Goal: Navigation & Orientation: Understand site structure

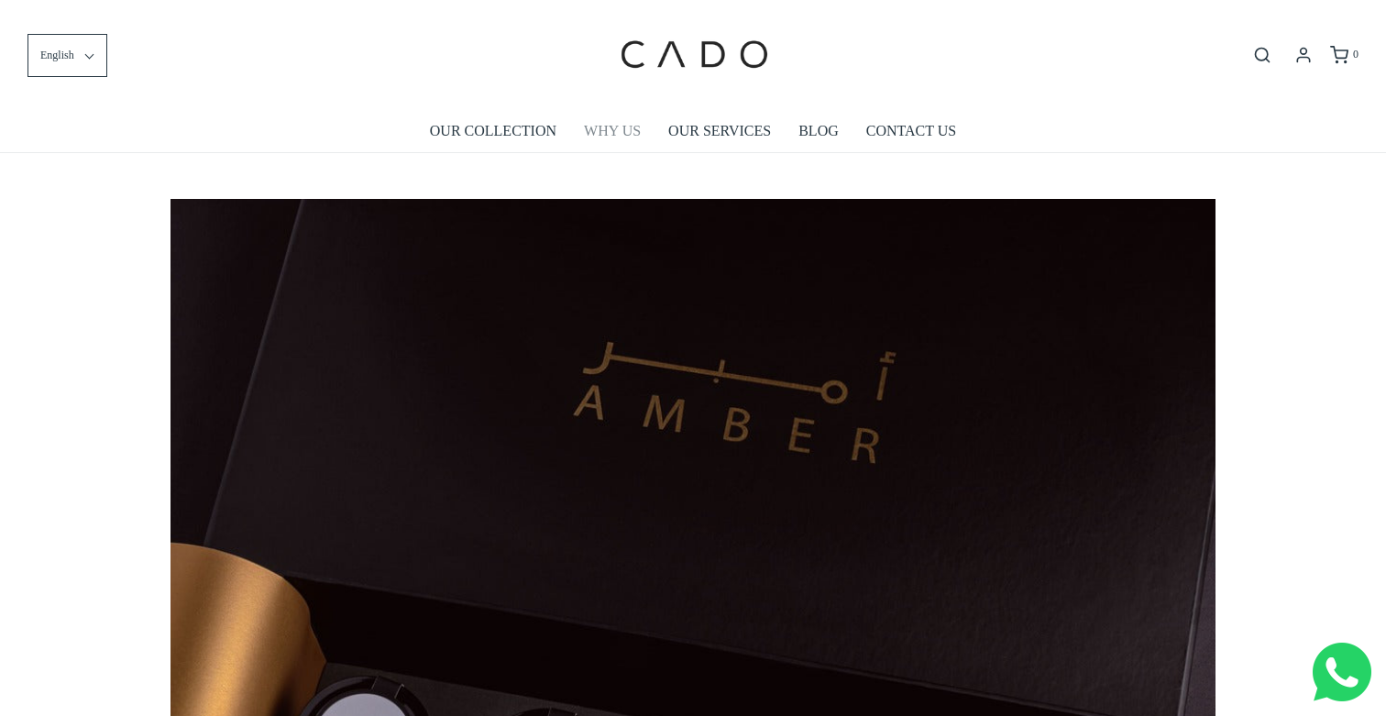
click at [614, 137] on link "WHY US" at bounding box center [612, 131] width 57 height 42
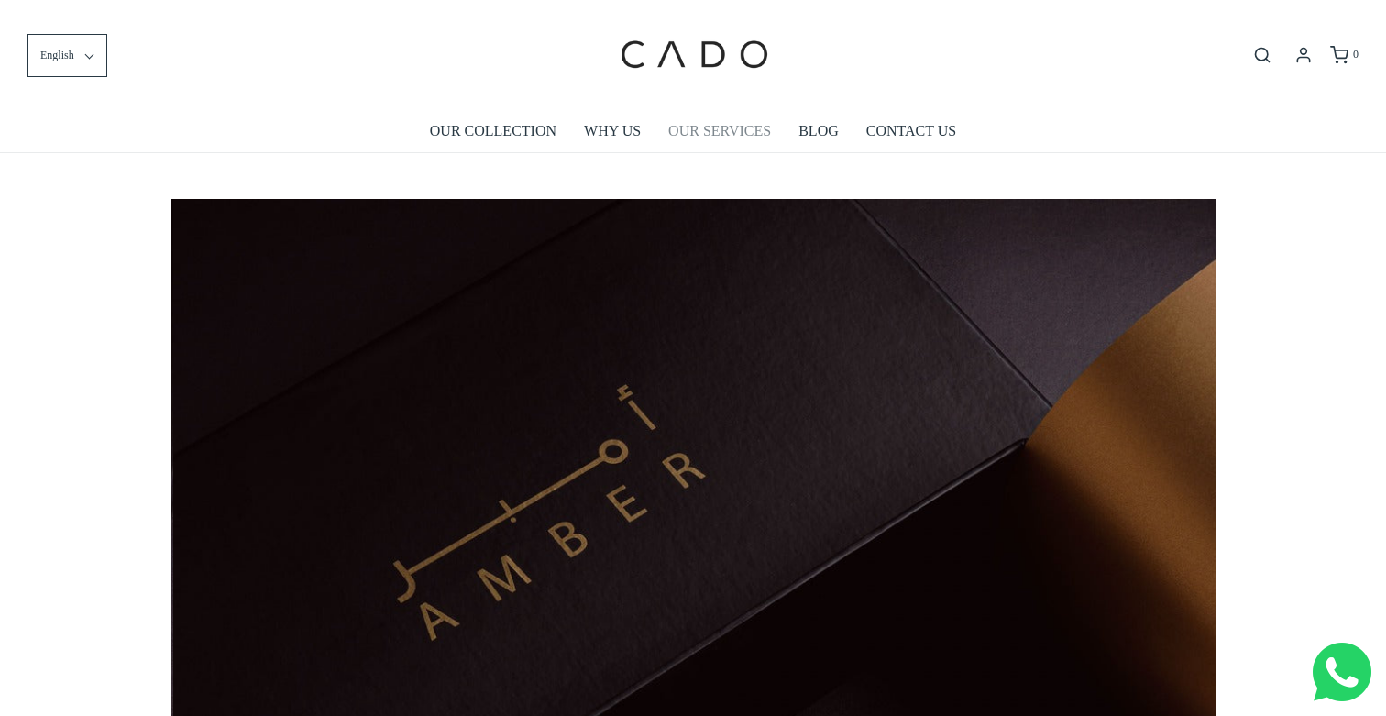
scroll to position [0, 1045]
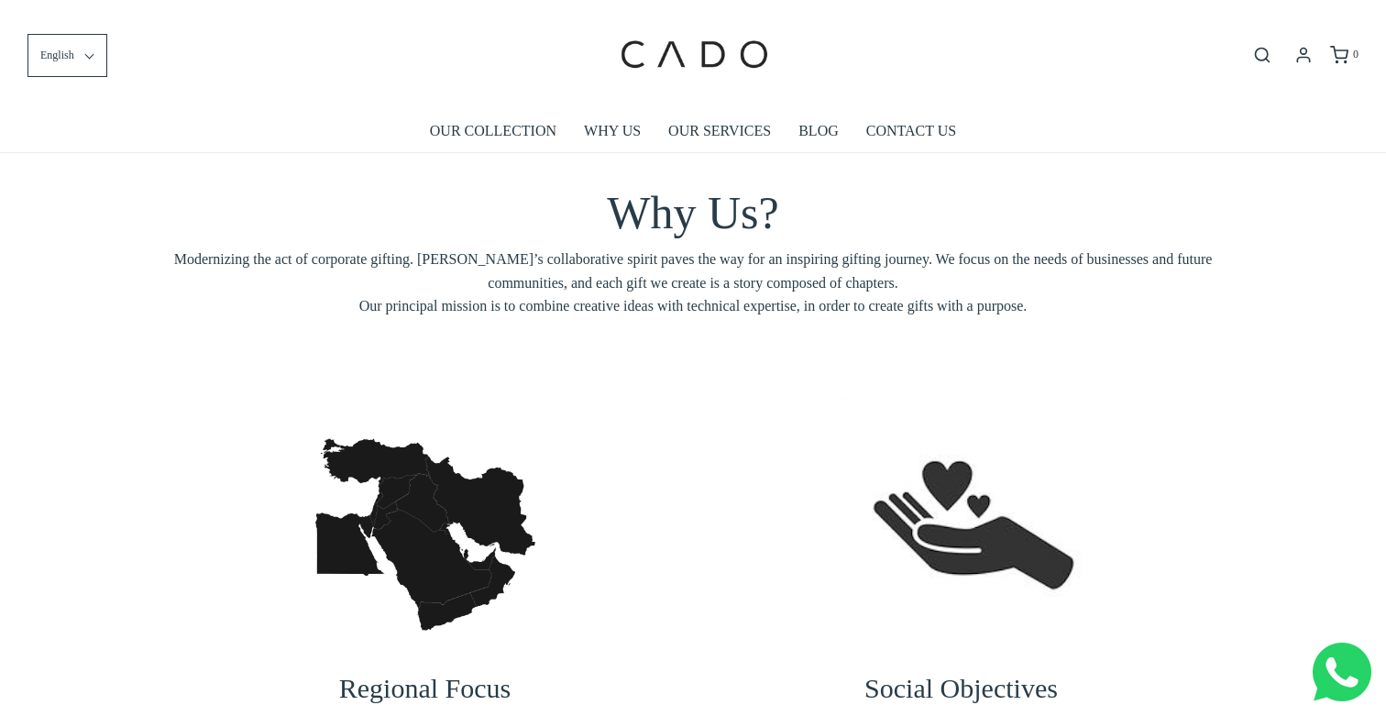
click at [775, 134] on li "OUR SERVICES" at bounding box center [719, 131] width 130 height 42
click at [753, 136] on link "OUR SERVICES" at bounding box center [719, 131] width 103 height 42
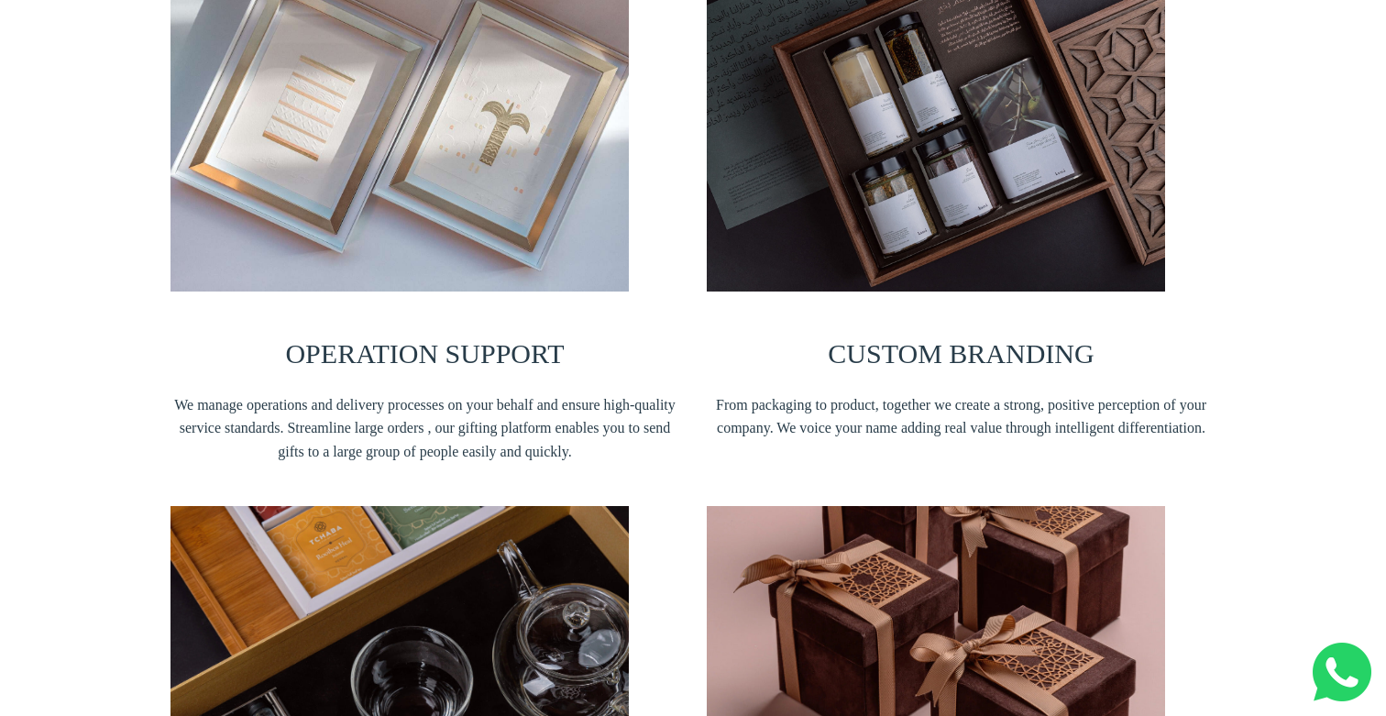
scroll to position [1440, 0]
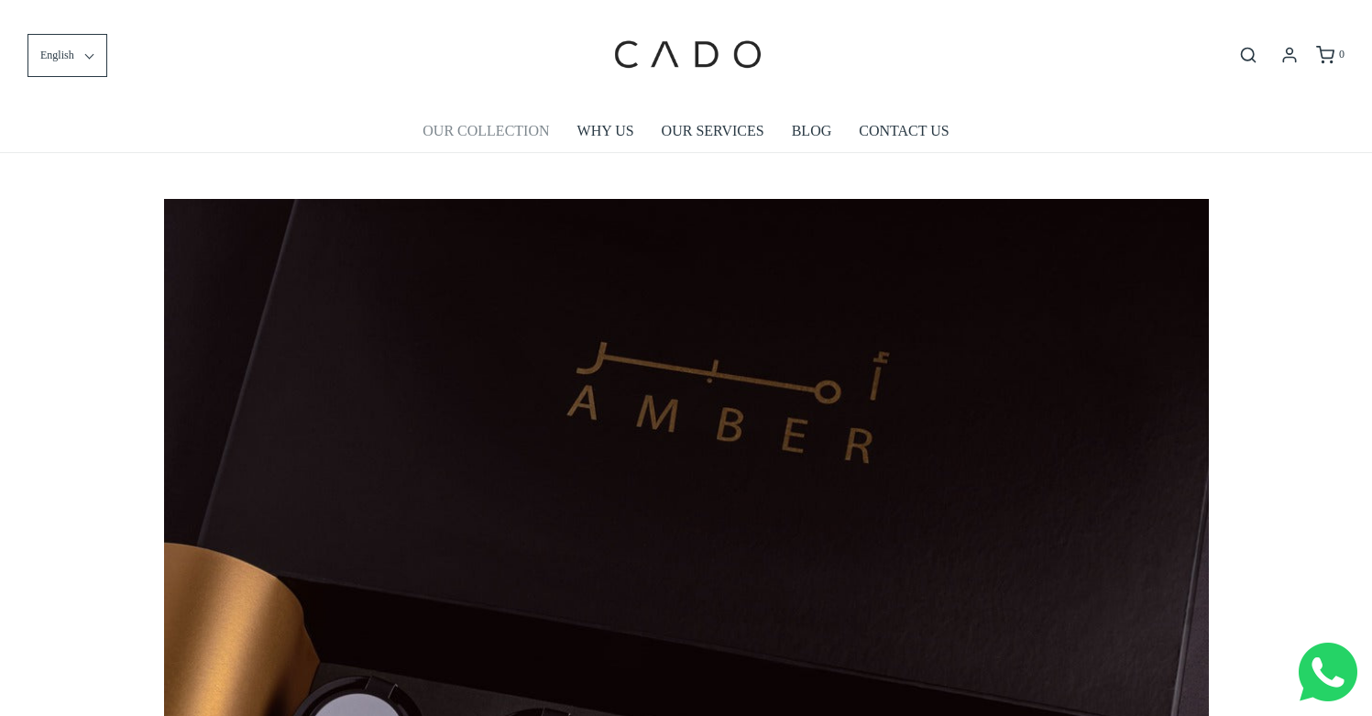
click at [530, 133] on link "OUR COLLECTION" at bounding box center [486, 131] width 126 height 42
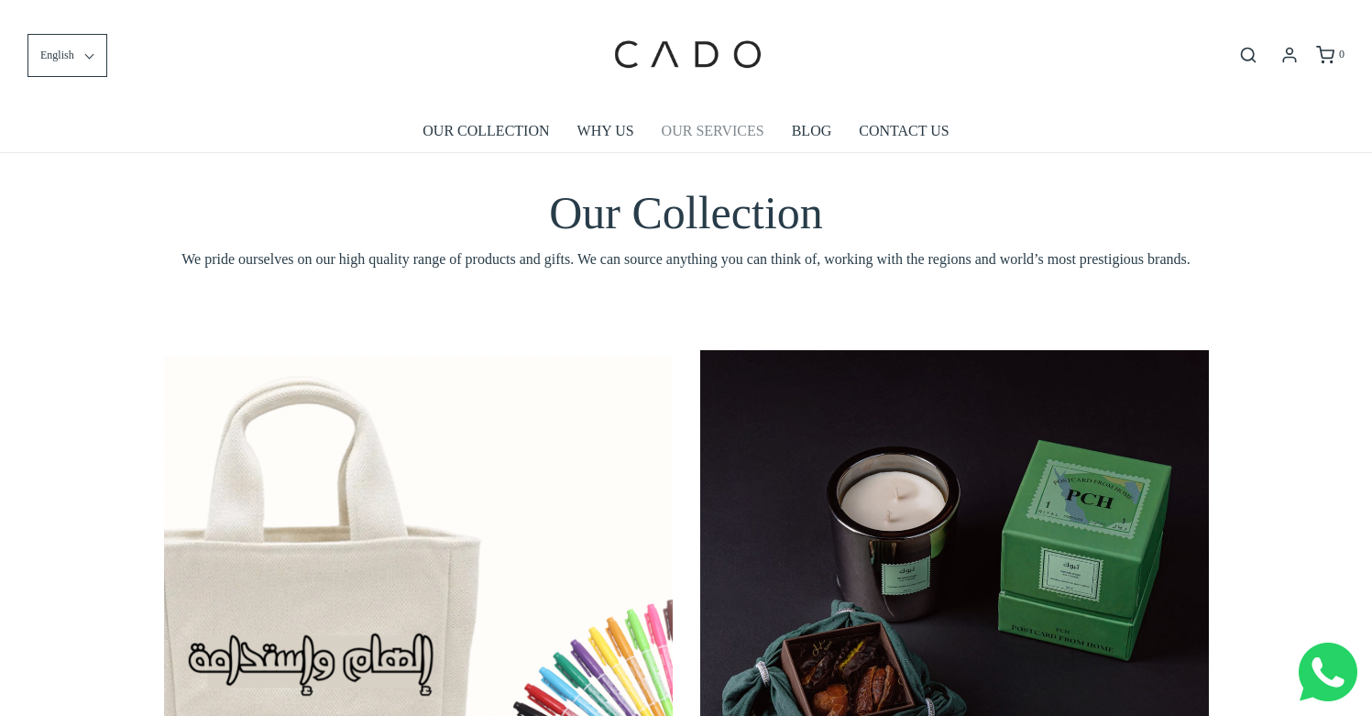
click at [687, 142] on link "OUR SERVICES" at bounding box center [713, 131] width 103 height 42
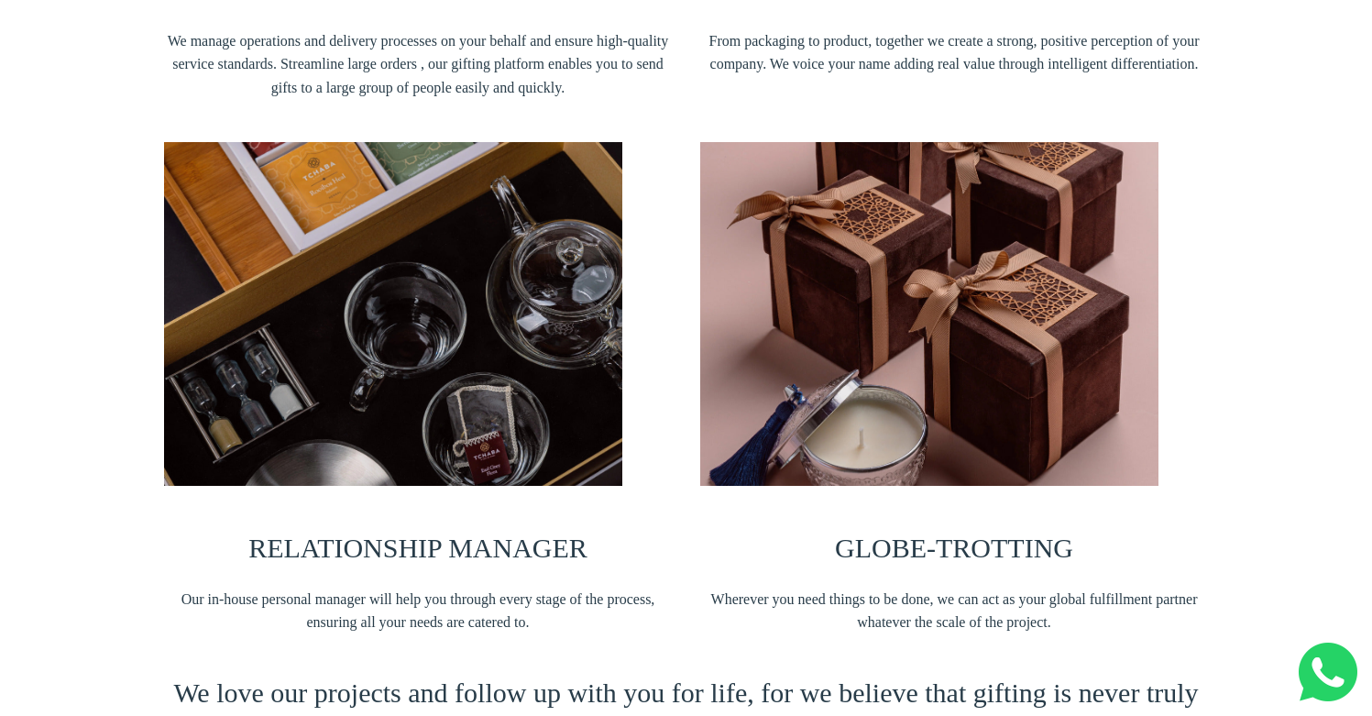
scroll to position [2375, 0]
